Goal: Task Accomplishment & Management: Manage account settings

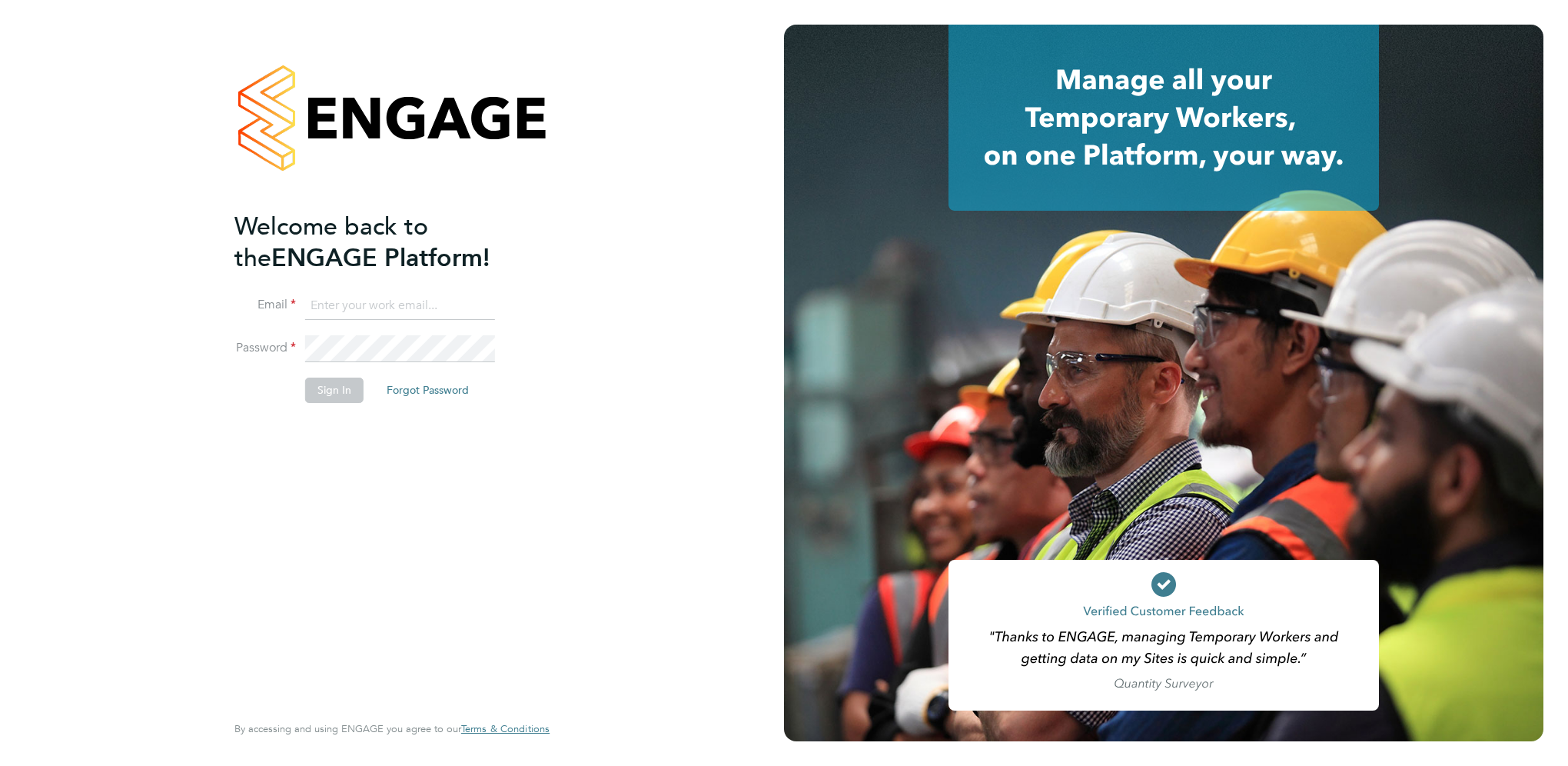
type input "rebecca.barder@justice.gov.uk"
click at [339, 383] on button "Sign In" at bounding box center [334, 389] width 58 height 25
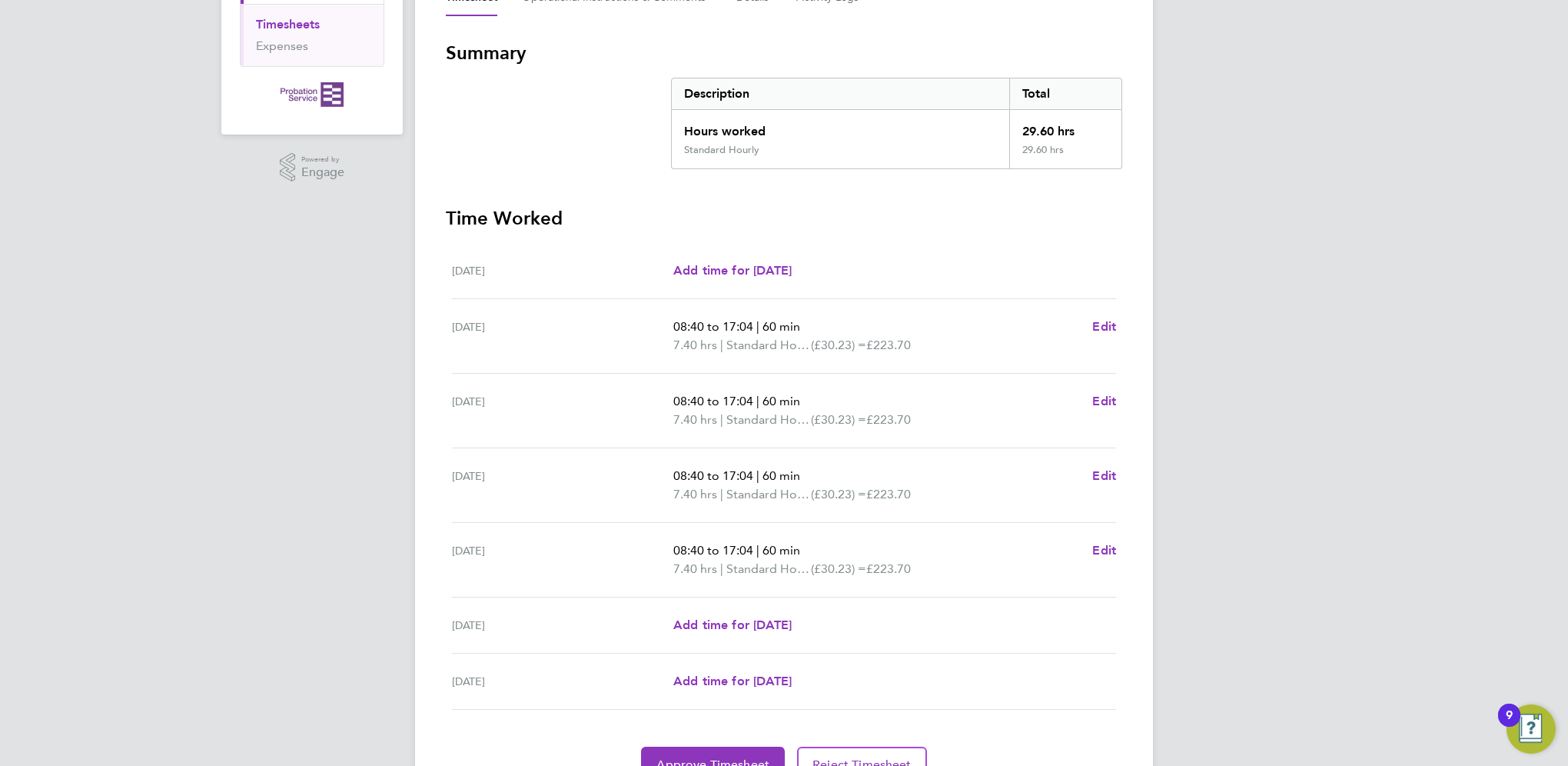
scroll to position [324, 0]
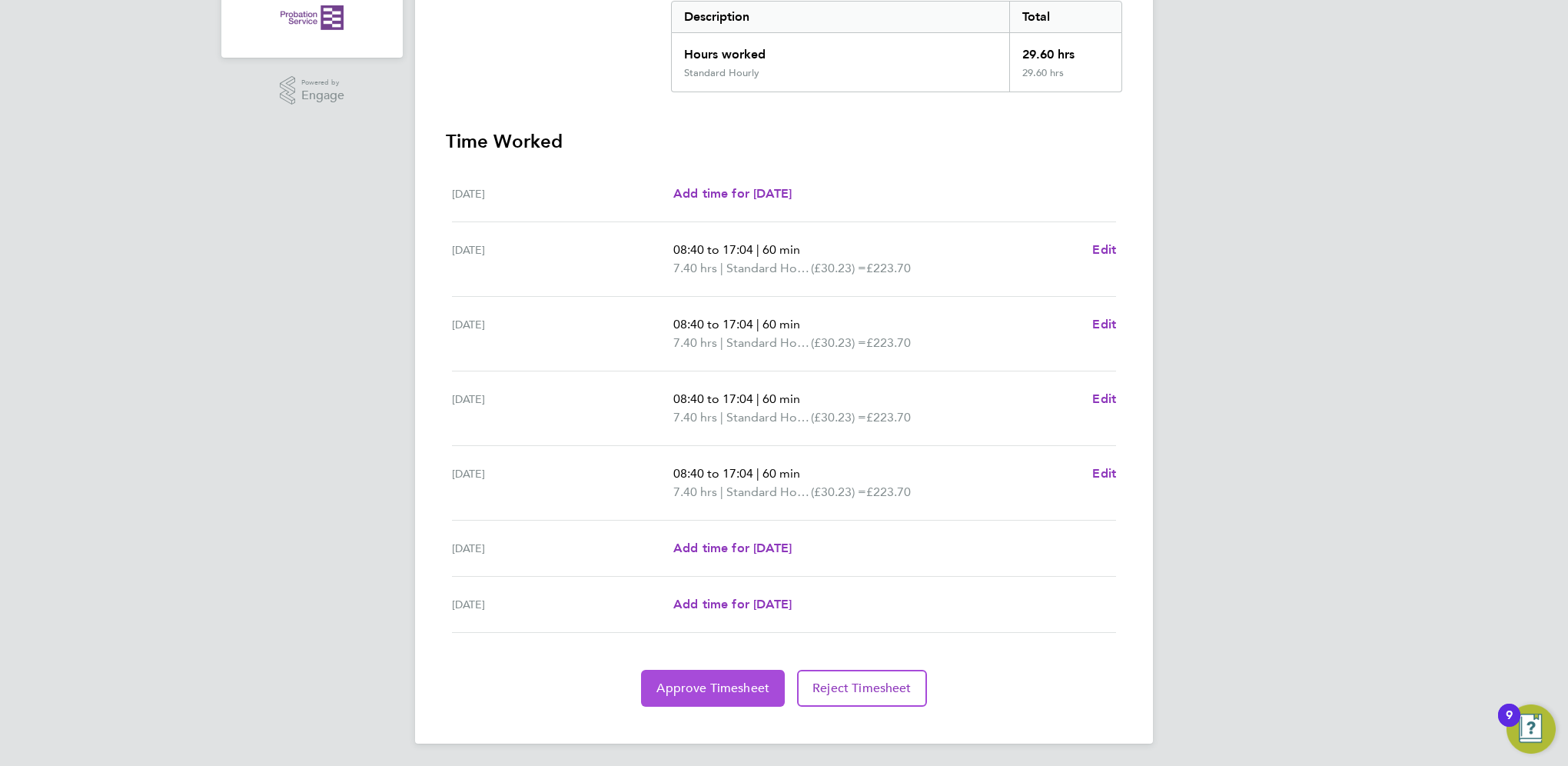
drag, startPoint x: 726, startPoint y: 681, endPoint x: 710, endPoint y: 660, distance: 26.4
click at [726, 681] on span "Approve Timesheet" at bounding box center [713, 689] width 113 height 16
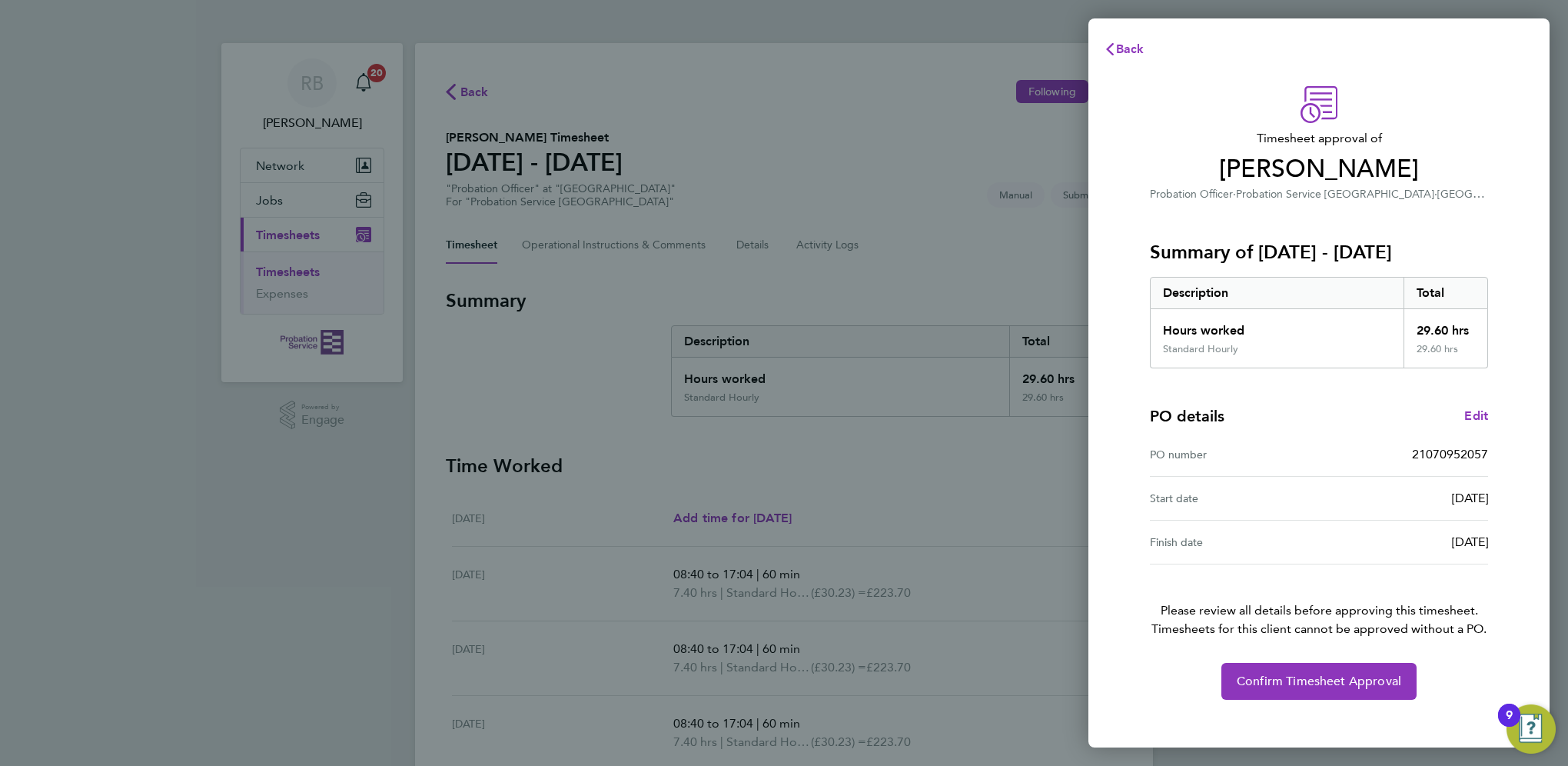
drag, startPoint x: 1215, startPoint y: 403, endPoint x: 1243, endPoint y: 408, distance: 28.4
click at [1230, 406] on div "PO details Edit PO number 21070952057 Start date [DATE] Finish date [DATE]" at bounding box center [1319, 467] width 338 height 196
click at [1286, 443] on div "PO number 21070952057" at bounding box center [1319, 455] width 338 height 43
click at [1312, 672] on button "Confirm Timesheet Approval" at bounding box center [1319, 681] width 196 height 37
